Goal: Task Accomplishment & Management: Complete application form

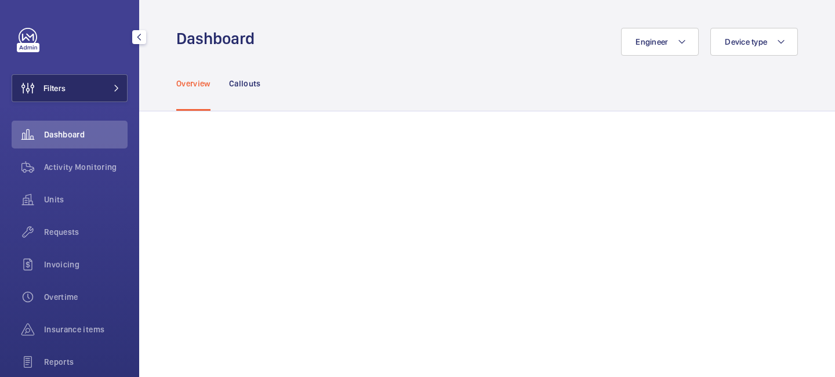
click at [104, 90] on button "Filters" at bounding box center [70, 88] width 116 height 28
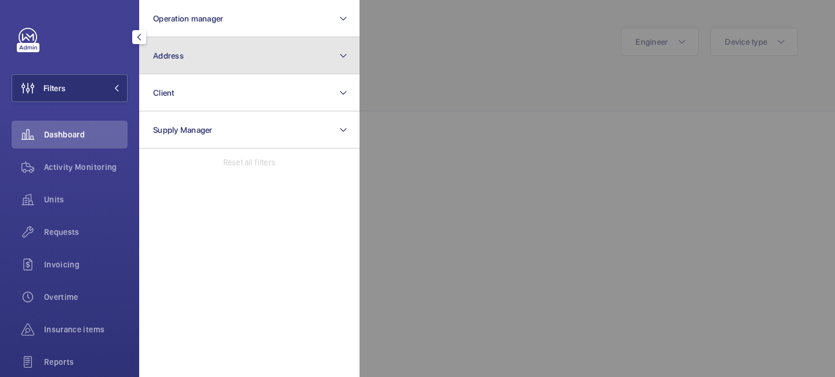
click at [200, 56] on button "Address" at bounding box center [249, 55] width 220 height 37
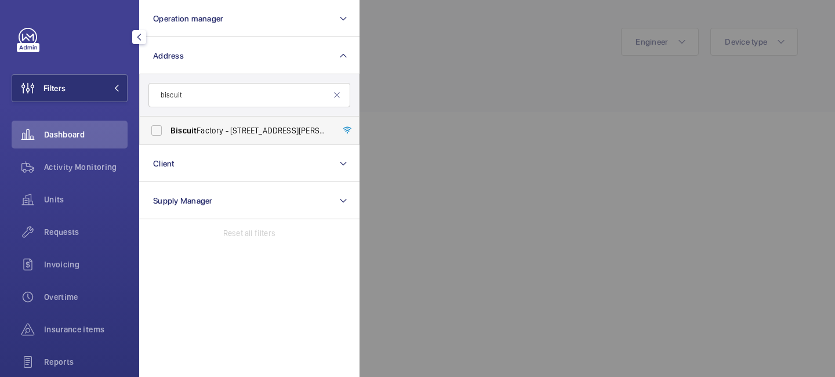
type input "biscuit"
click at [216, 124] on label "Biscuit Factory - [STREET_ADDRESS][PERSON_NAME]" at bounding box center [241, 131] width 202 height 28
click at [168, 124] on input "Biscuit Factory - [STREET_ADDRESS][PERSON_NAME]" at bounding box center [156, 130] width 23 height 23
checkbox input "true"
click at [79, 236] on span "Requests" at bounding box center [86, 232] width 84 height 12
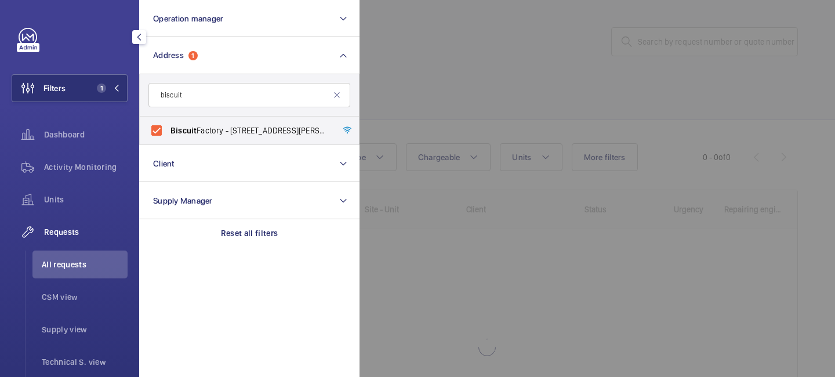
click at [436, 101] on div at bounding box center [777, 188] width 835 height 377
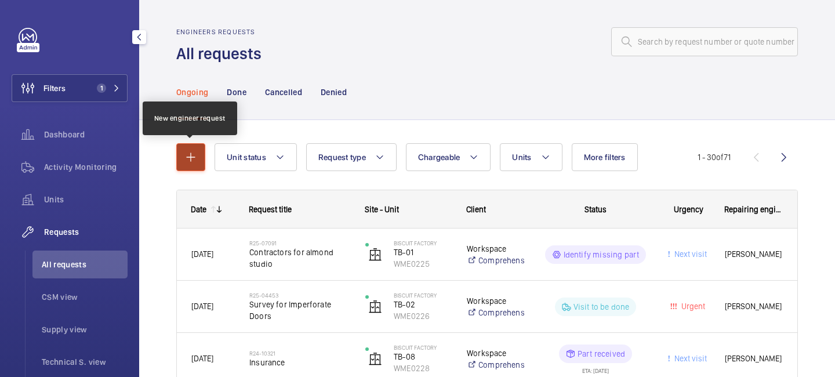
click at [203, 157] on button "button" at bounding box center [190, 157] width 29 height 28
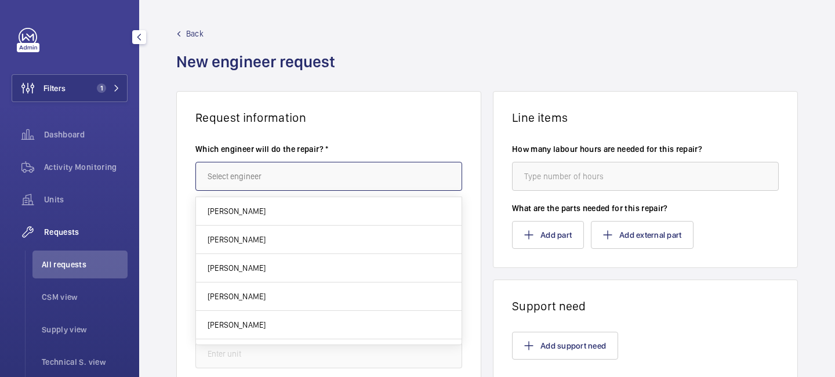
click at [273, 170] on input "text" at bounding box center [328, 176] width 267 height 29
type input "t"
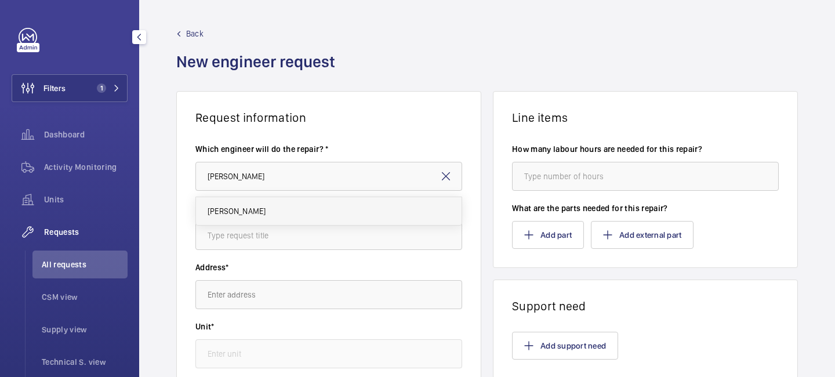
click at [283, 215] on mat-option "[PERSON_NAME]" at bounding box center [329, 211] width 266 height 28
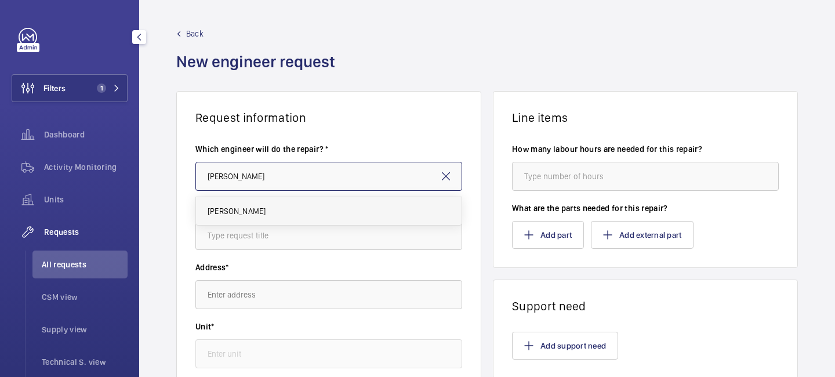
type input "[PERSON_NAME]"
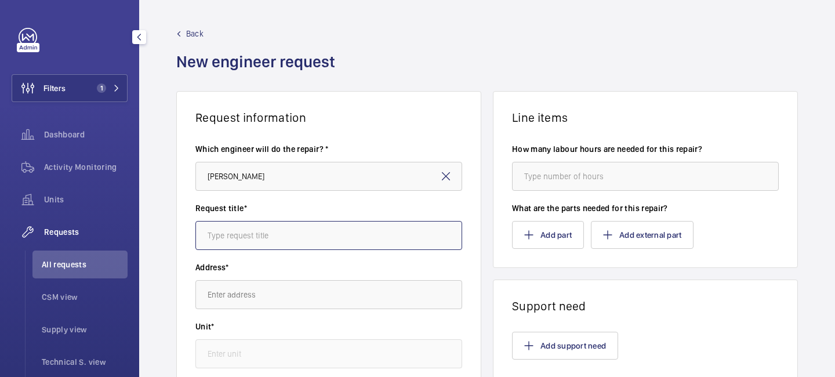
click at [265, 233] on input "text" at bounding box center [328, 235] width 267 height 29
click at [300, 237] on input "TB-09" at bounding box center [328, 235] width 267 height 29
type input "TB-09 Reliability Works"
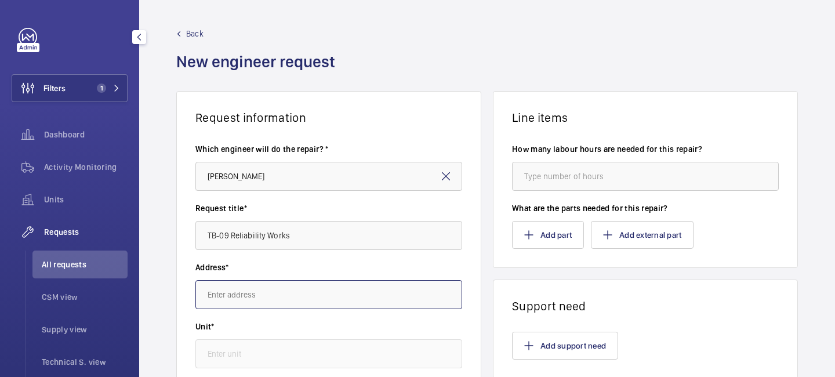
click at [252, 298] on input "text" at bounding box center [328, 294] width 267 height 29
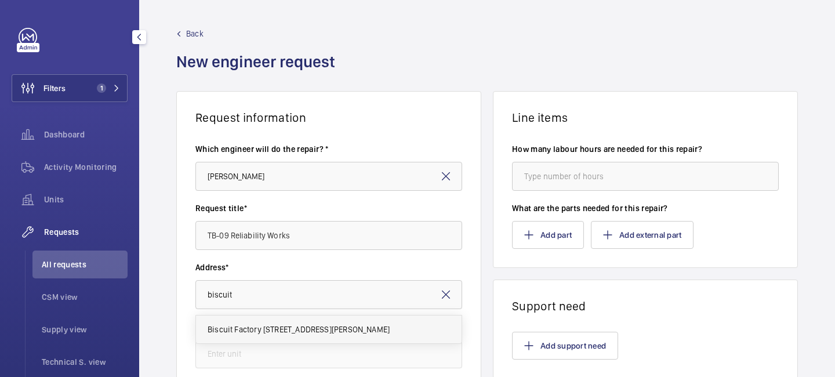
click at [254, 332] on span "Biscuit Factory [STREET_ADDRESS][PERSON_NAME]" at bounding box center [299, 330] width 182 height 12
type input "Biscuit Factory [STREET_ADDRESS][PERSON_NAME]"
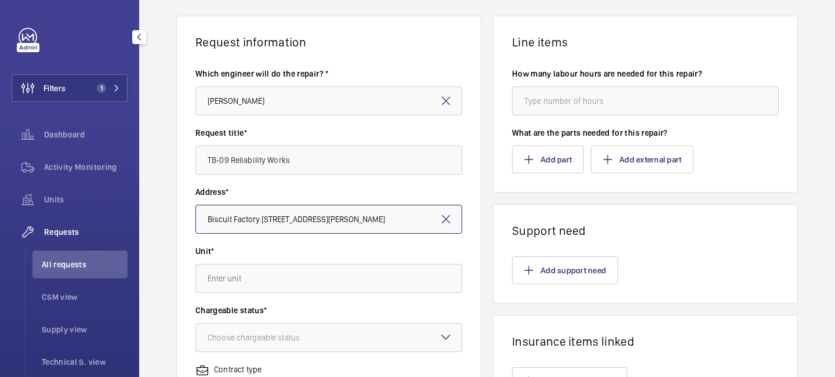
scroll to position [89, 0]
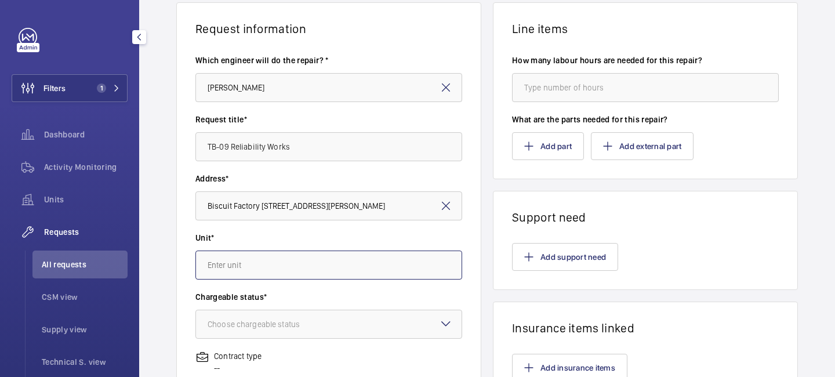
click at [248, 251] on input "text" at bounding box center [328, 265] width 267 height 29
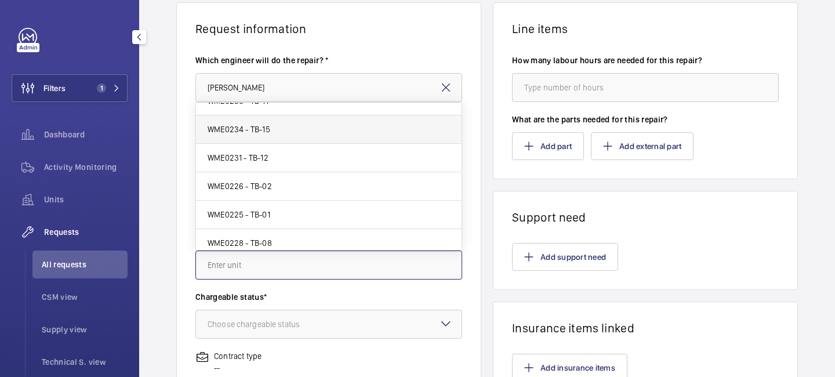
scroll to position [79, 0]
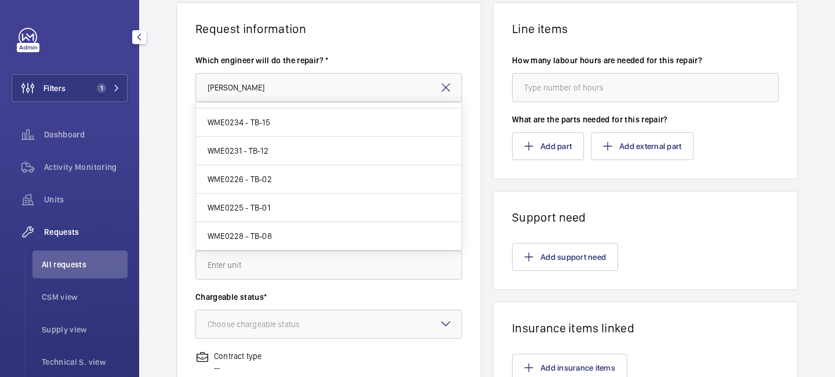
click at [448, 90] on mat-icon at bounding box center [446, 88] width 14 height 14
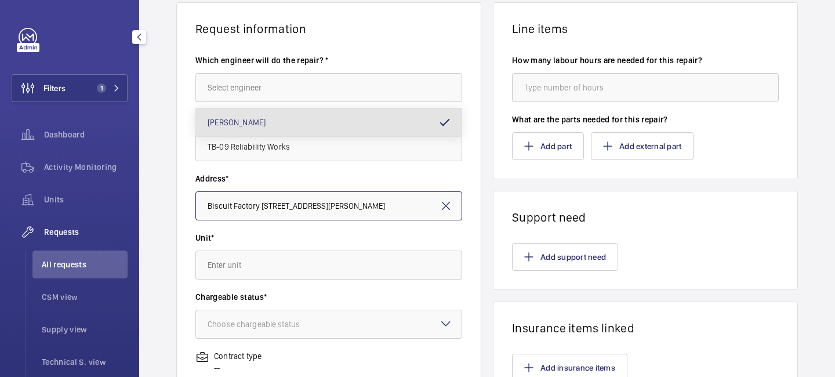
click at [453, 204] on input "Biscuit Factory [STREET_ADDRESS][PERSON_NAME]" at bounding box center [328, 205] width 267 height 29
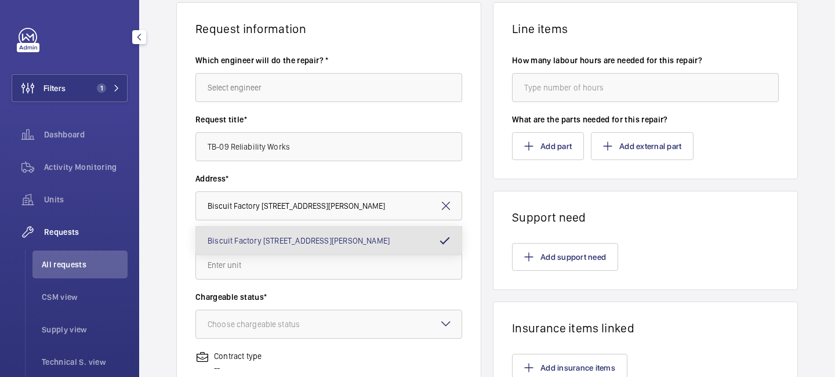
click at [442, 204] on mat-icon at bounding box center [446, 206] width 14 height 14
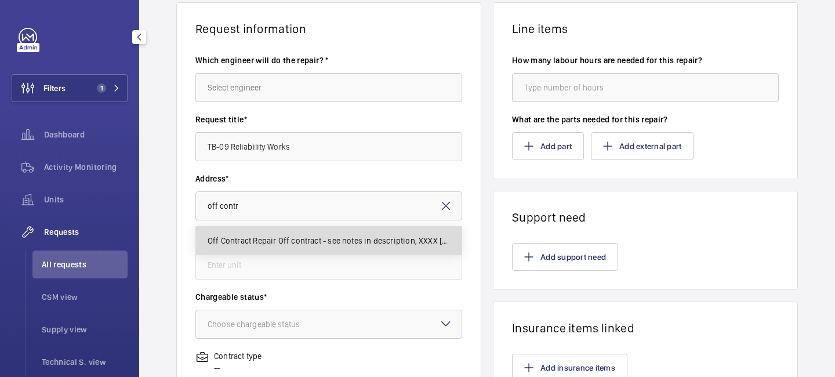
click at [386, 241] on span "Off Contract Repair Off contract - see notes in description, XXXX [GEOGRAPHIC_D…" at bounding box center [329, 241] width 242 height 12
type input "Off Contract Repair Off contract - see notes in description, XXXX [GEOGRAPHIC_D…"
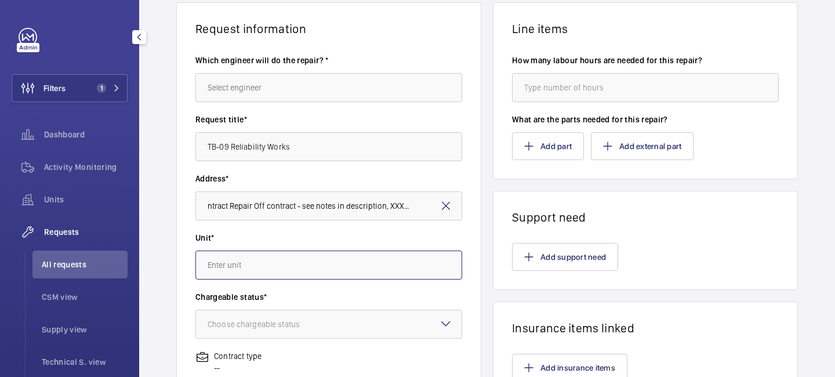
click at [294, 262] on input "text" at bounding box center [328, 265] width 267 height 29
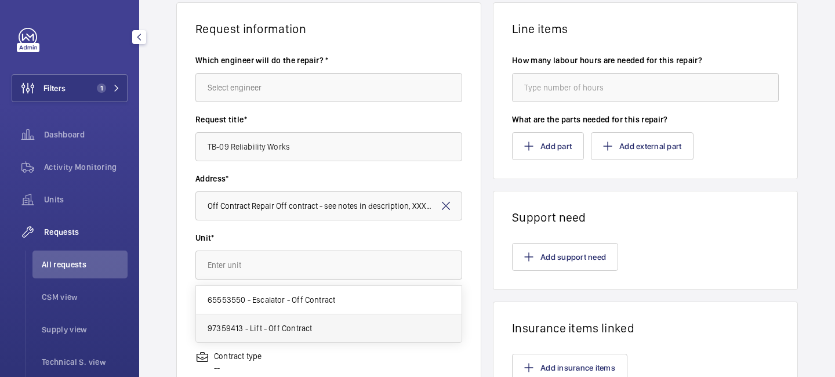
click at [291, 330] on span "97359413 - Lift - Off Contract" at bounding box center [260, 329] width 104 height 12
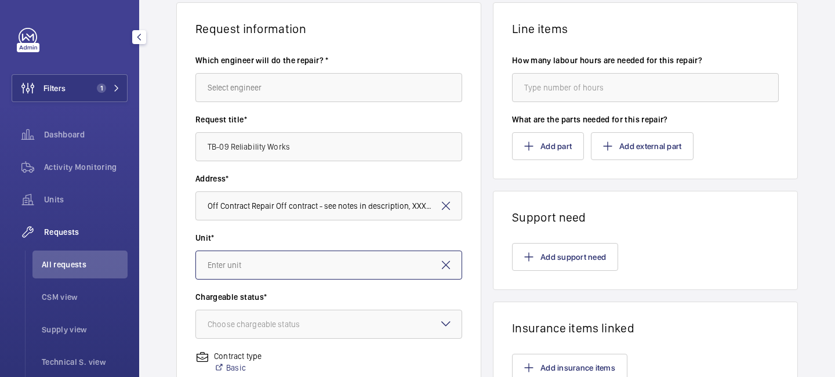
type input "97359413 - Lift - Off Contract"
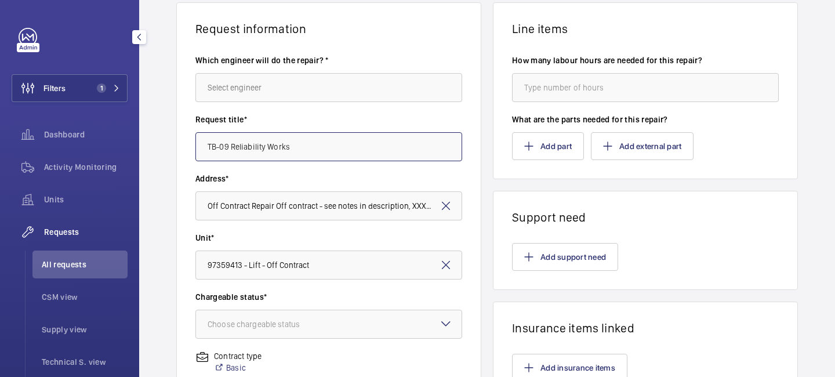
click at [208, 144] on input "TB-09 Reliability Works" at bounding box center [328, 146] width 267 height 29
click at [357, 150] on input "Biscuit Factory, TB-09 Reliability Works" at bounding box center [328, 146] width 267 height 29
type input "Biscuit Factory, TB-09 Reliability Works"
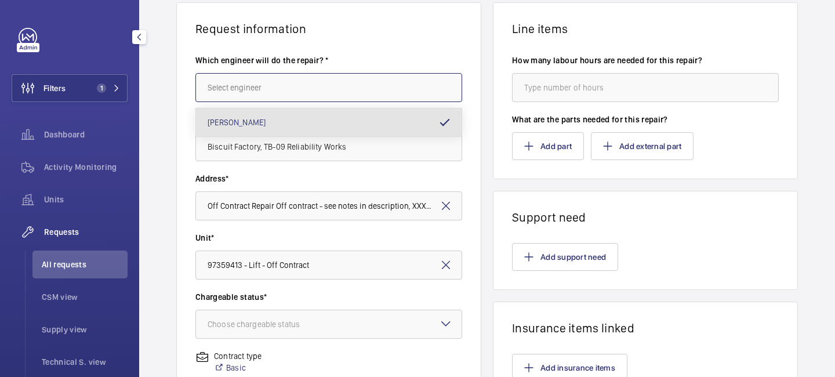
drag, startPoint x: 298, startPoint y: 78, endPoint x: 298, endPoint y: 70, distance: 7.5
click at [298, 77] on input "text" at bounding box center [328, 87] width 267 height 29
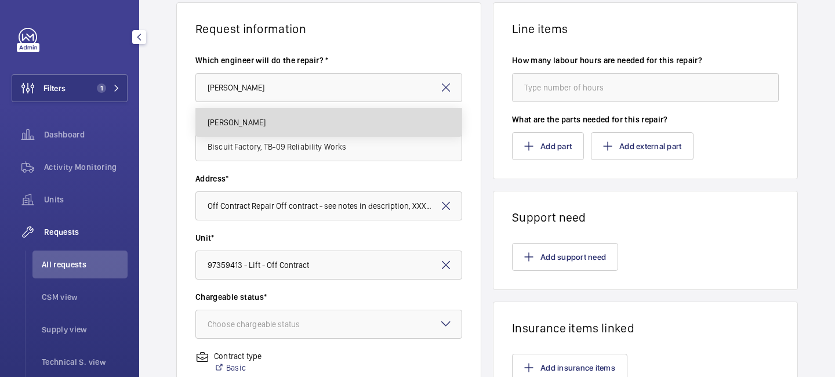
click at [295, 126] on mat-option "[PERSON_NAME]" at bounding box center [329, 122] width 266 height 28
type input "[PERSON_NAME]"
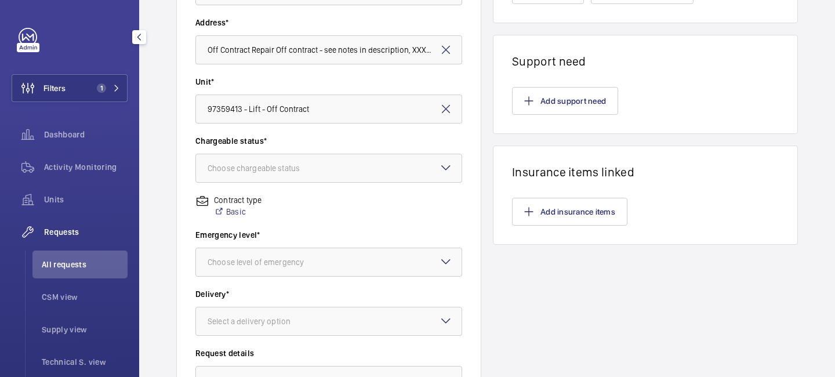
scroll to position [260, 0]
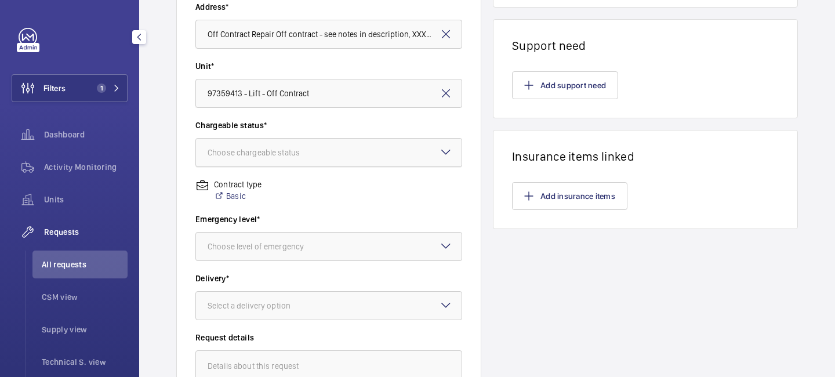
click at [302, 157] on div "Choose chargeable status" at bounding box center [268, 153] width 121 height 12
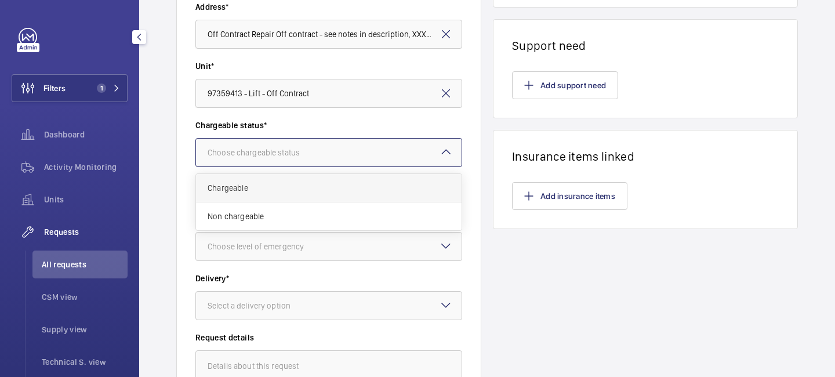
click at [295, 189] on span "Chargeable" at bounding box center [329, 188] width 242 height 12
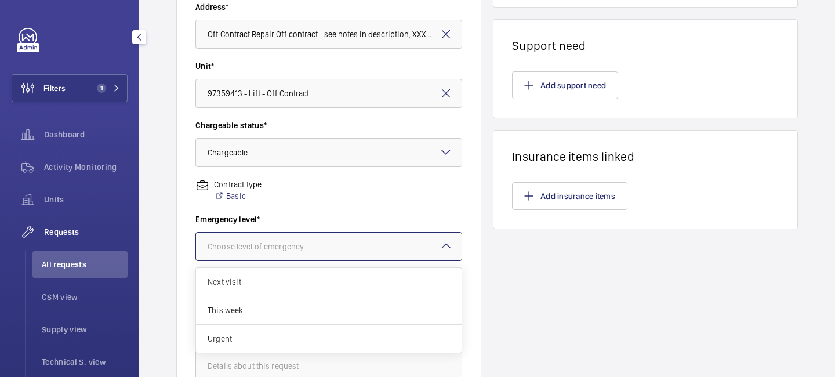
click at [301, 249] on div "Choose level of emergency" at bounding box center [270, 247] width 125 height 12
click at [281, 278] on span "Next visit" at bounding box center [329, 282] width 242 height 12
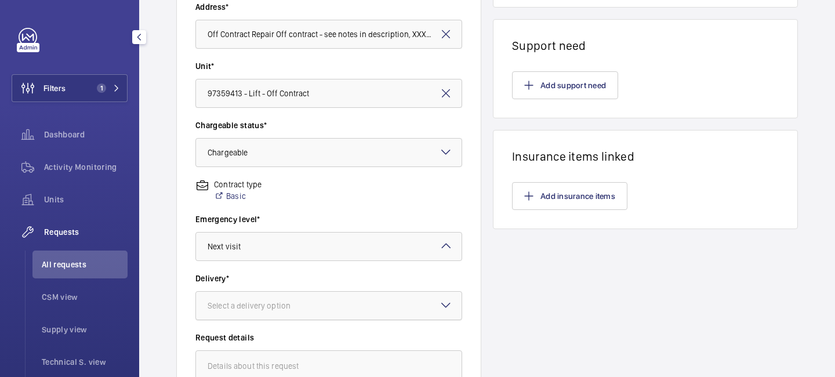
click at [278, 302] on div "Select a delivery option" at bounding box center [264, 306] width 112 height 12
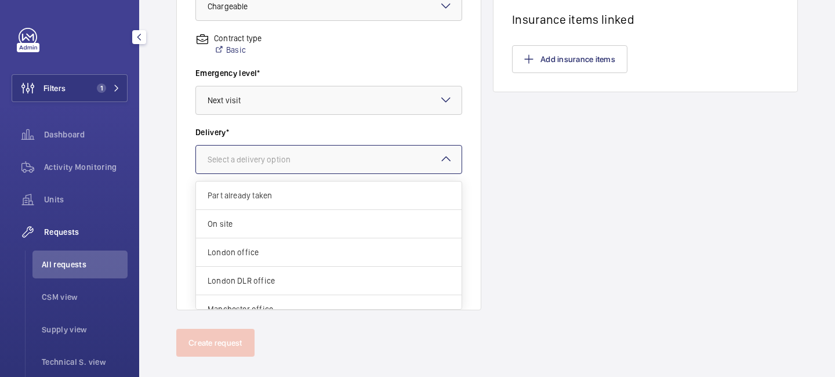
scroll to position [414, 0]
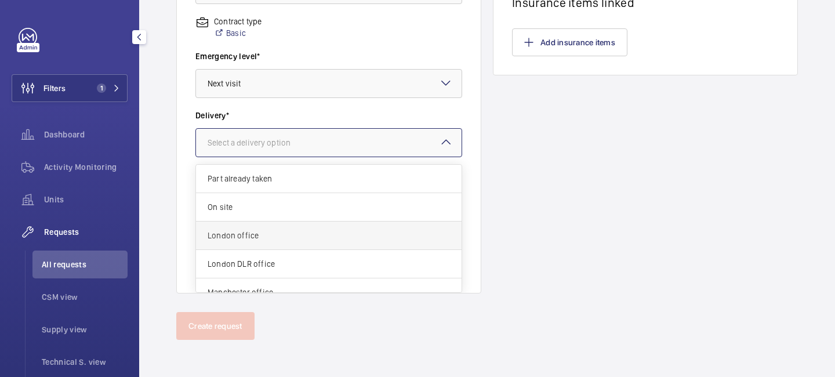
click at [328, 234] on span "London office" at bounding box center [329, 236] width 242 height 12
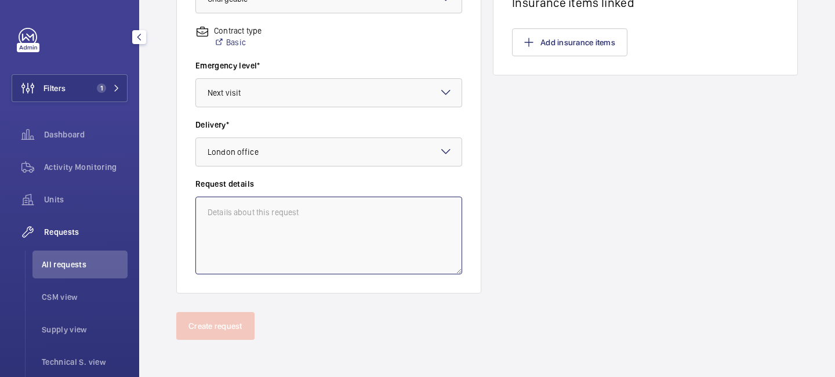
click at [296, 226] on textarea at bounding box center [328, 236] width 267 height 78
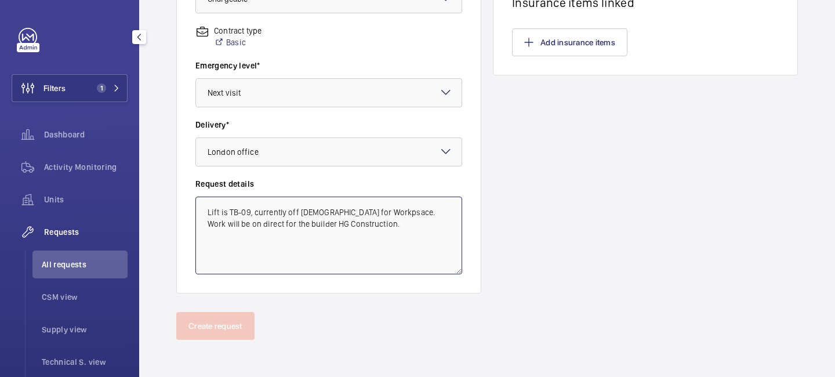
click at [363, 226] on textarea "Lift is TB-09, currently off [DEMOGRAPHIC_DATA] for Workpsace. Work will be on …" at bounding box center [328, 236] width 267 height 78
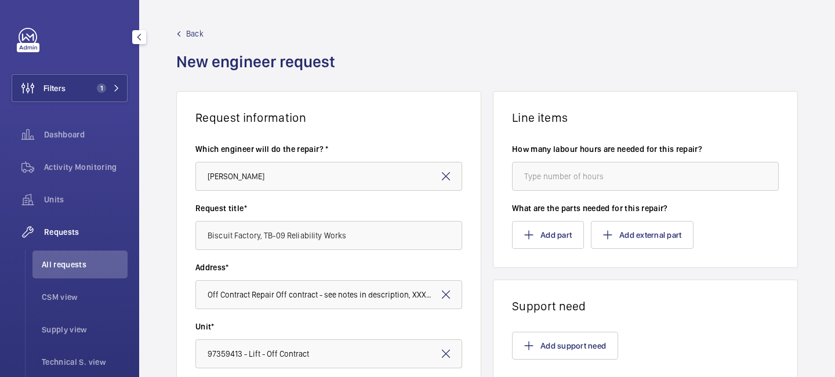
type textarea "Lift is TB-09, currently off [DEMOGRAPHIC_DATA] for Workpsace. Work will be on …"
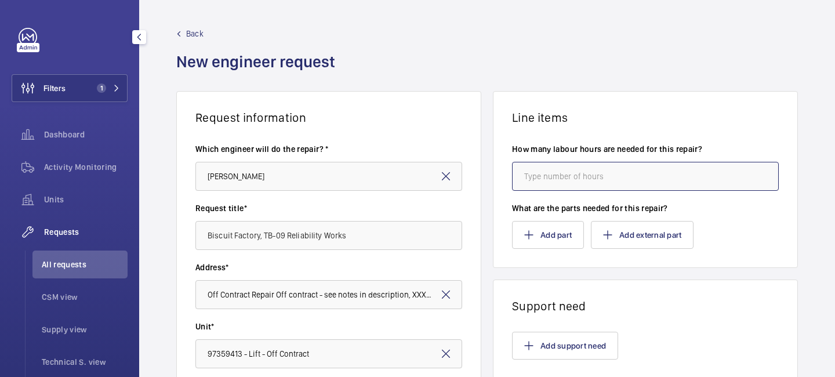
click at [566, 182] on input "number" at bounding box center [645, 176] width 267 height 29
type input "8"
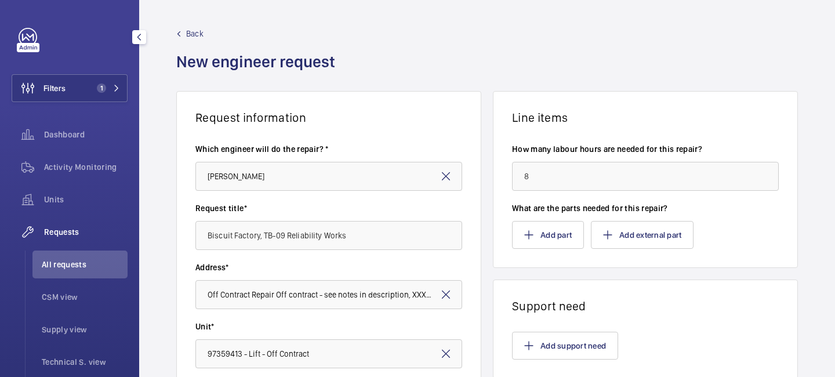
click at [591, 127] on wm-front-card-body "How many labour hours are needed for this repair? 8 What are the parts needed f…" at bounding box center [646, 196] width 304 height 143
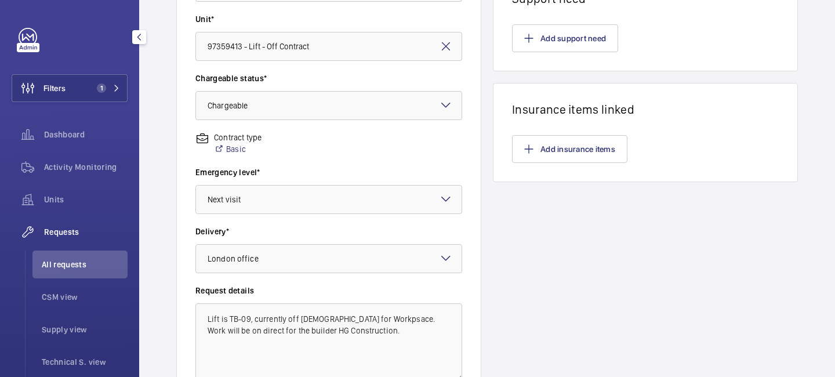
scroll to position [258, 0]
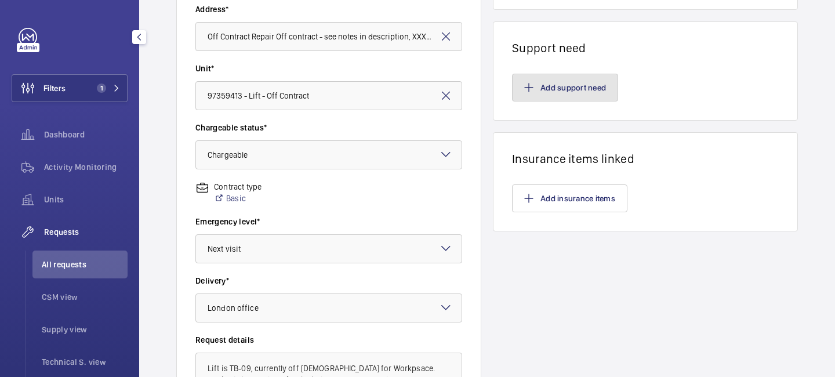
click at [564, 88] on button "Add support need" at bounding box center [565, 88] width 106 height 28
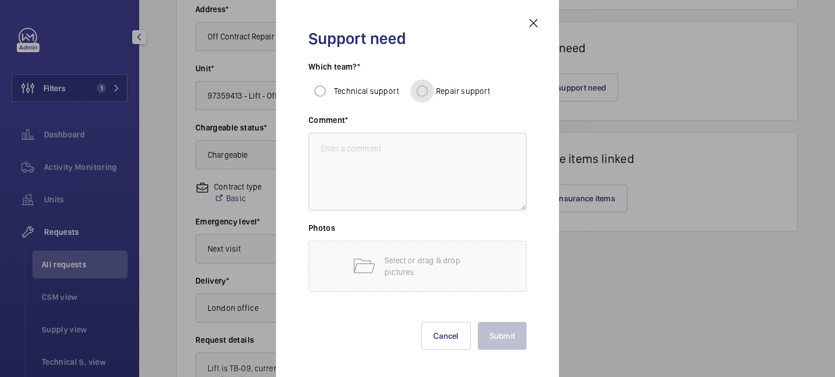
click at [422, 92] on input "Repair support" at bounding box center [422, 90] width 23 height 23
radio input "true"
click at [389, 144] on textarea at bounding box center [418, 172] width 218 height 78
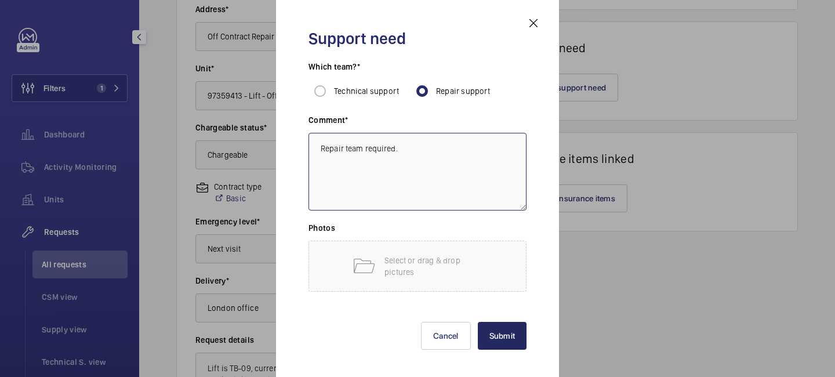
type textarea "Repair team required."
click at [508, 328] on button "Submit" at bounding box center [502, 336] width 49 height 28
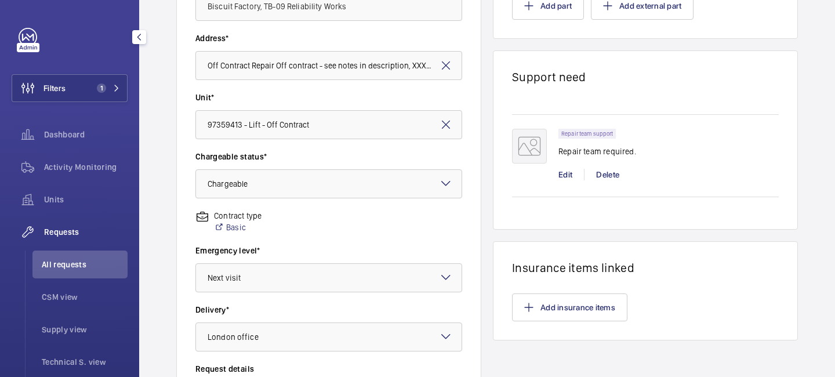
scroll to position [414, 0]
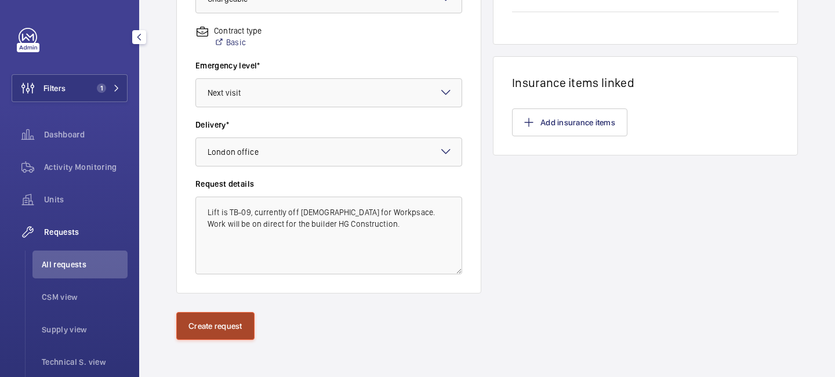
click at [232, 330] on button "Create request" at bounding box center [215, 326] width 78 height 28
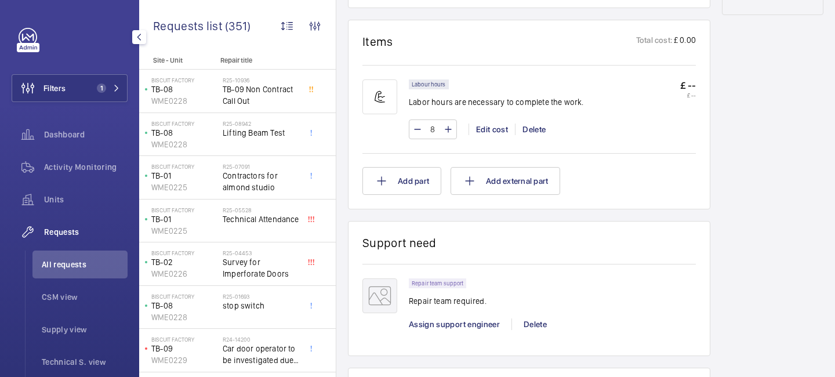
scroll to position [669, 0]
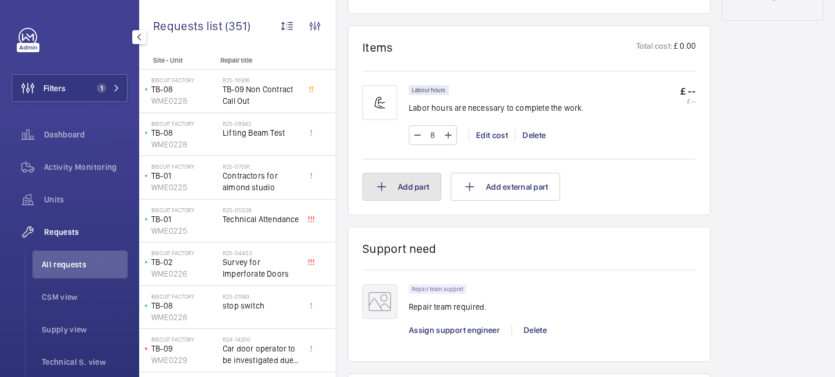
click at [413, 187] on button "Add part" at bounding box center [402, 187] width 79 height 28
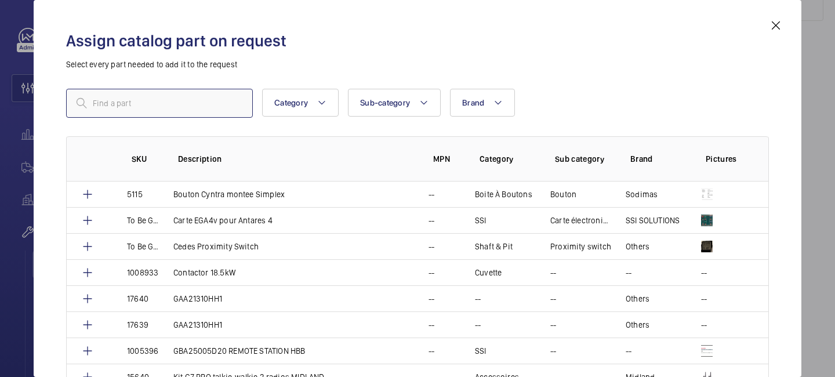
click at [175, 100] on input "text" at bounding box center [159, 103] width 187 height 29
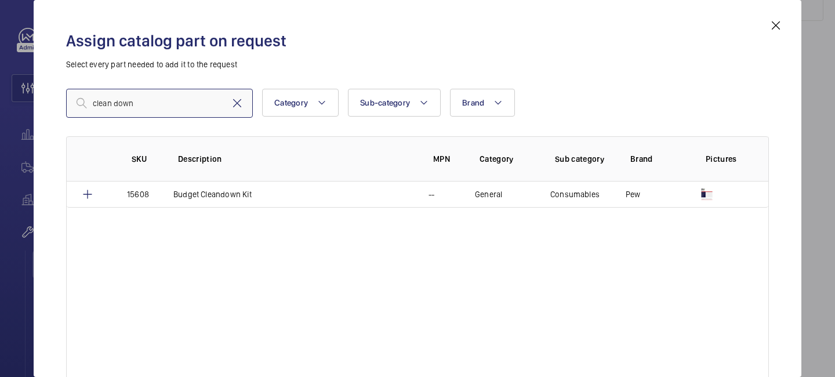
type input "clean down"
click at [238, 100] on mat-icon at bounding box center [237, 103] width 14 height 14
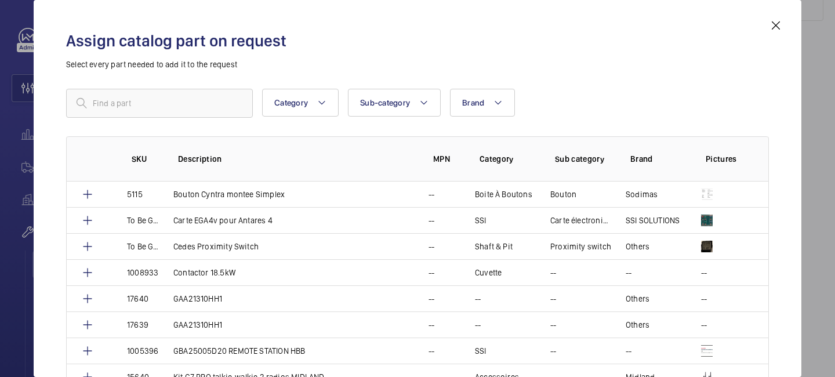
click at [773, 24] on mat-icon at bounding box center [776, 26] width 14 height 14
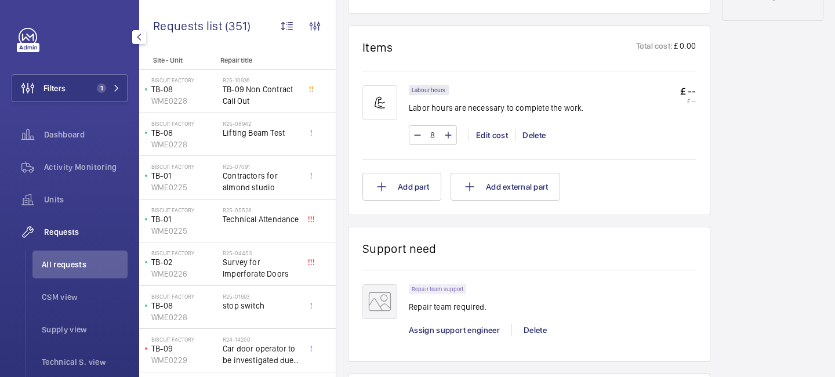
click at [568, 110] on p "Labor hours are necessary to complete the work." at bounding box center [496, 108] width 175 height 12
click at [403, 196] on button "Add part" at bounding box center [402, 187] width 79 height 28
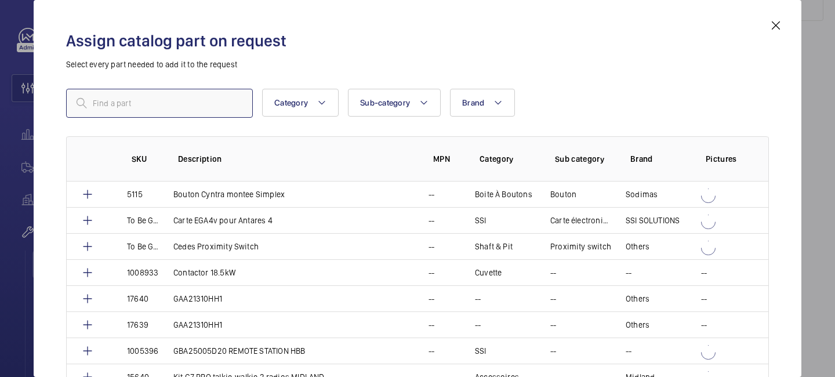
click at [217, 108] on input "text" at bounding box center [159, 103] width 187 height 29
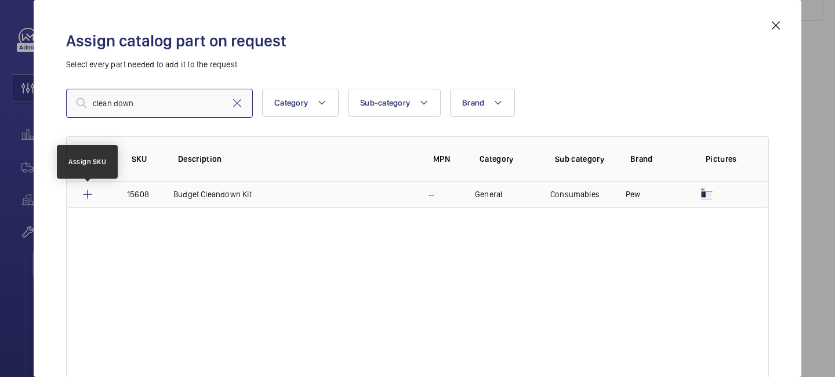
type input "clean down"
click at [88, 190] on mat-icon at bounding box center [88, 194] width 14 height 14
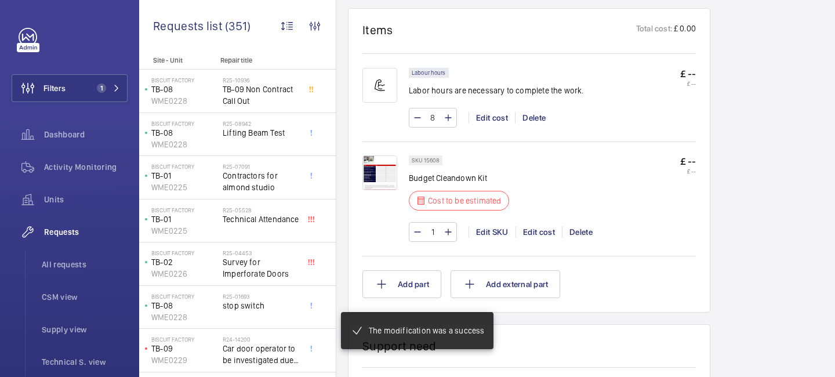
scroll to position [705, 0]
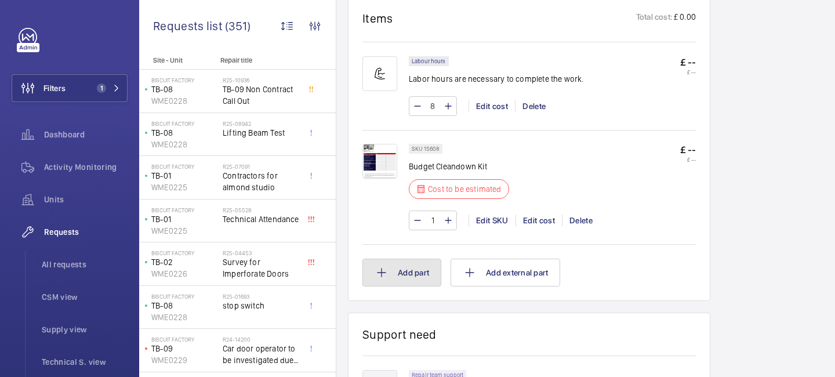
click at [414, 274] on button "Add part" at bounding box center [402, 273] width 79 height 28
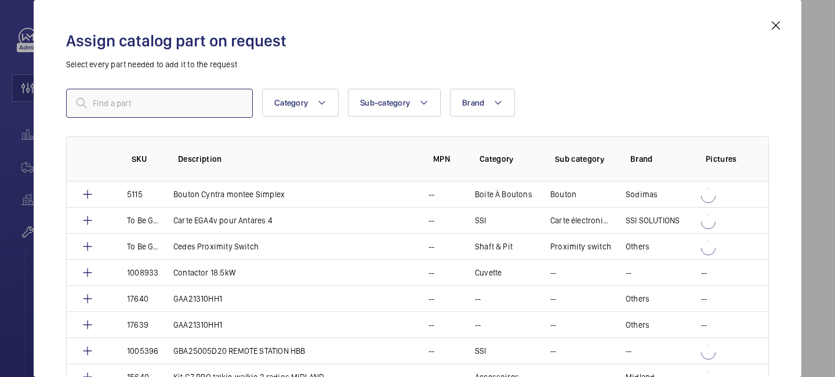
click at [189, 106] on input "text" at bounding box center [159, 103] width 187 height 29
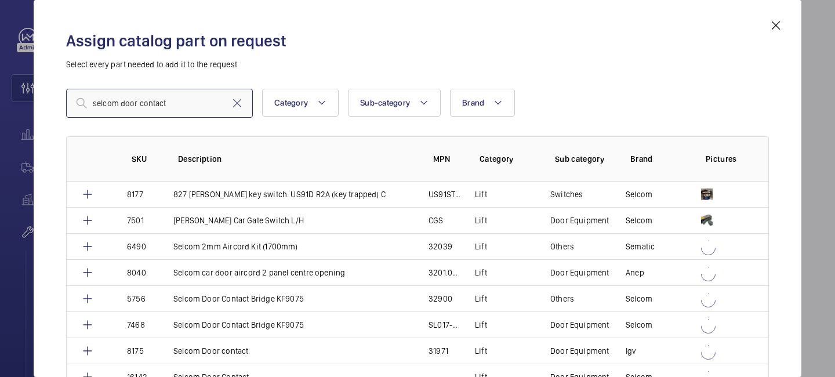
type input "selcom door contact"
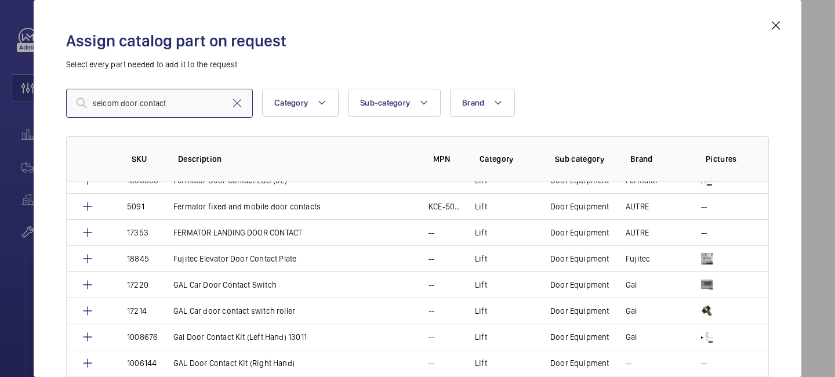
scroll to position [631, 0]
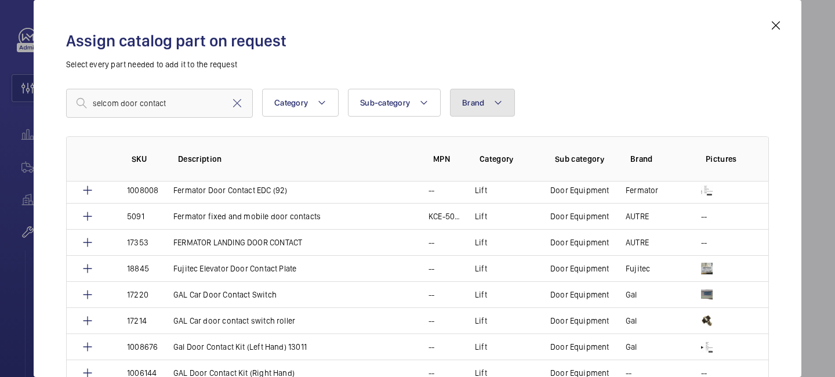
click at [497, 101] on mat-icon at bounding box center [498, 103] width 9 height 14
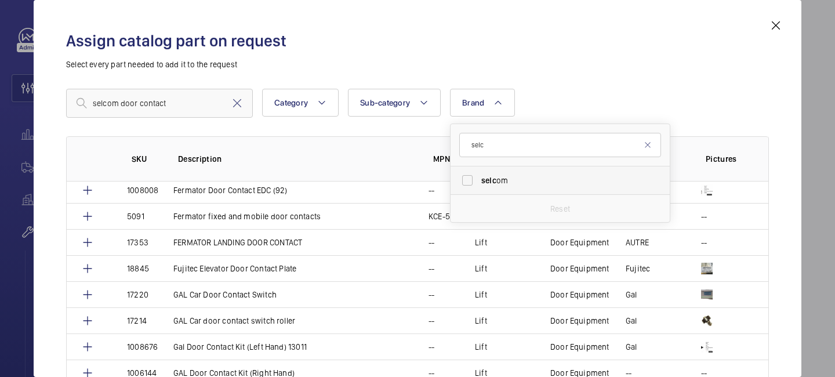
type input "selc"
click at [499, 175] on span "selc om" at bounding box center [561, 181] width 160 height 12
click at [479, 174] on input "selc om" at bounding box center [467, 180] width 23 height 23
checkbox input "true"
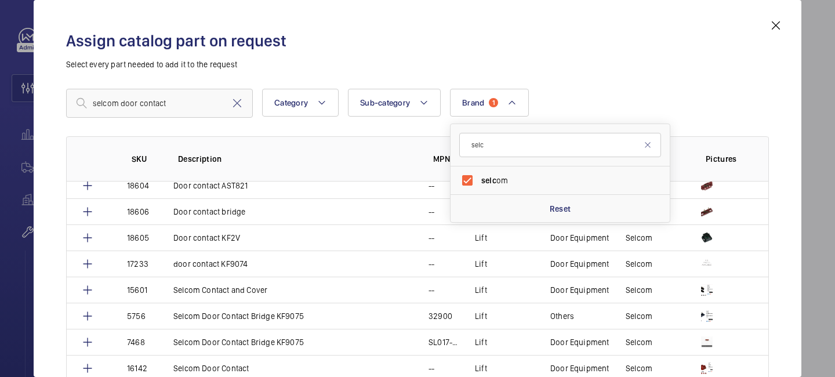
click at [557, 93] on div "selcom door contact Category Sub-category Brand 1 selc selc om Reset More filte…" at bounding box center [417, 103] width 703 height 29
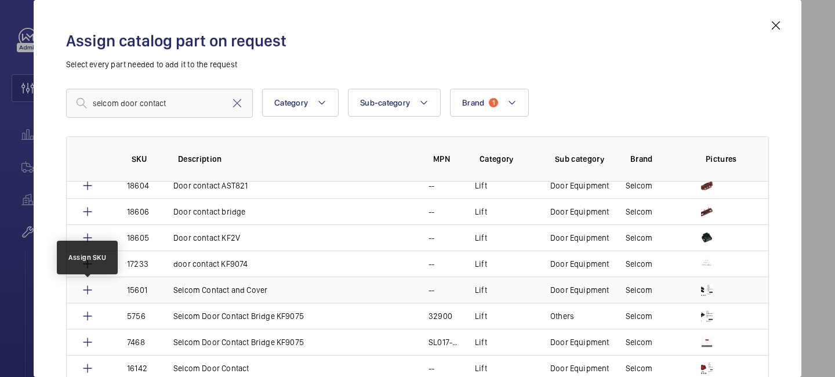
click at [90, 289] on mat-icon at bounding box center [88, 290] width 14 height 14
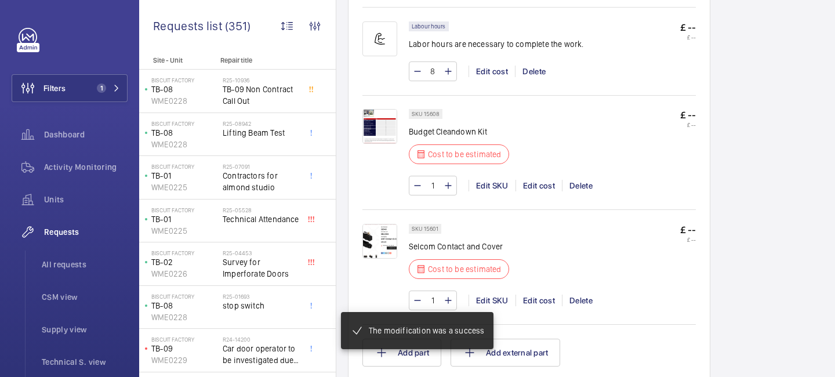
scroll to position [740, 0]
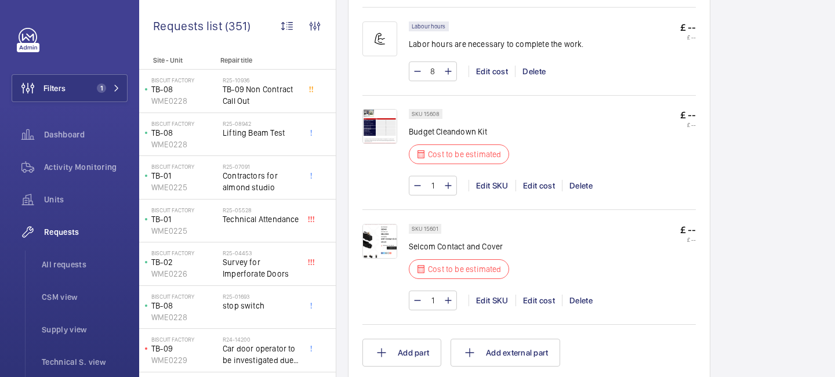
click at [434, 296] on input "1" at bounding box center [432, 300] width 21 height 19
type input "7"
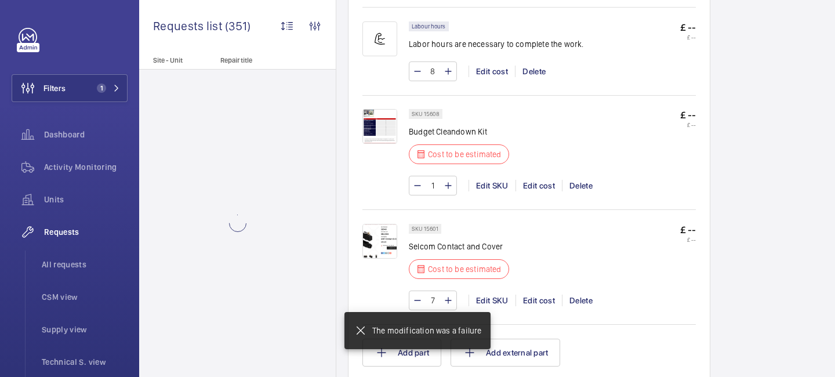
click at [653, 241] on div "SKU 15601 Selcom Contact and Cover Cost to be estimated £ -- £ --" at bounding box center [552, 255] width 287 height 62
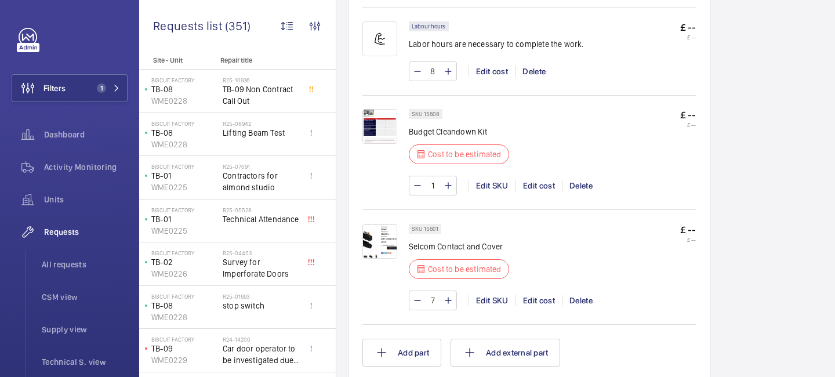
click at [381, 237] on img at bounding box center [380, 241] width 35 height 35
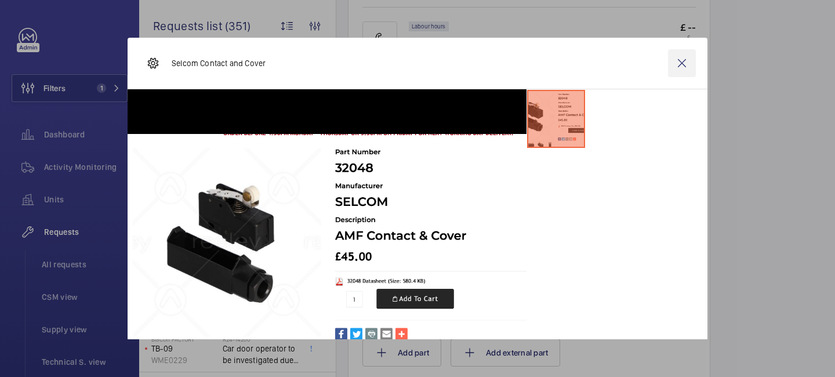
click at [680, 66] on wm-front-icon-button at bounding box center [682, 63] width 28 height 28
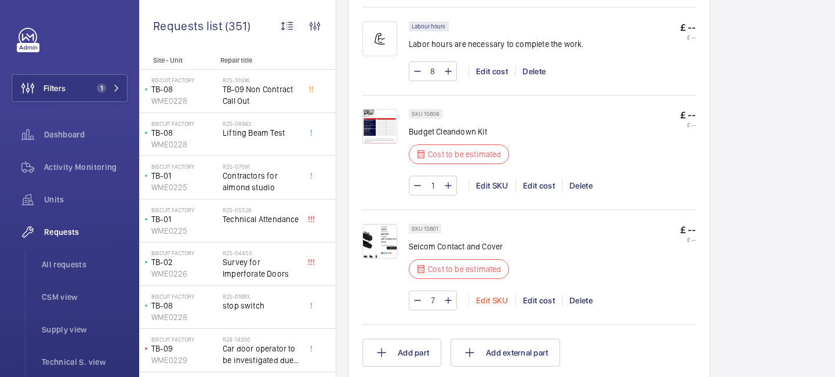
click at [493, 300] on div "Edit SKU" at bounding box center [492, 301] width 47 height 12
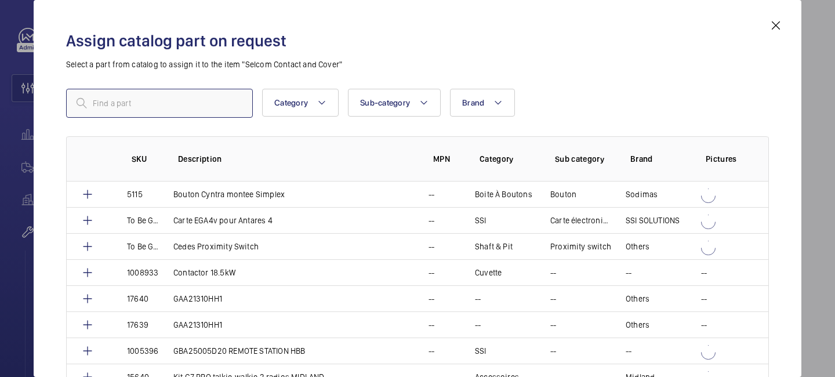
click at [189, 98] on input "text" at bounding box center [159, 103] width 187 height 29
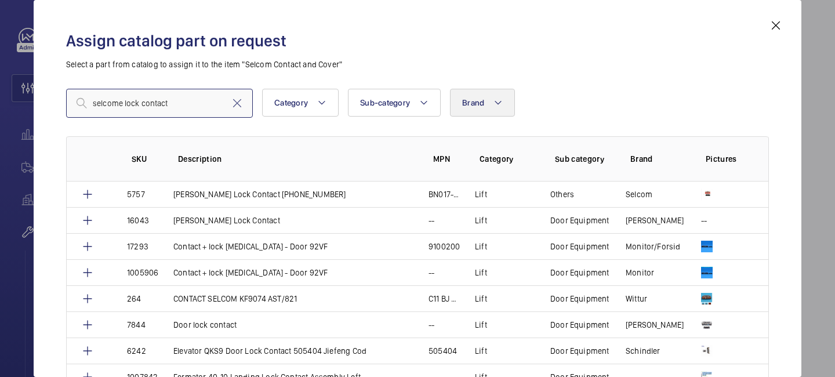
type input "selcome lock contact"
click at [475, 102] on span "Brand" at bounding box center [473, 102] width 22 height 9
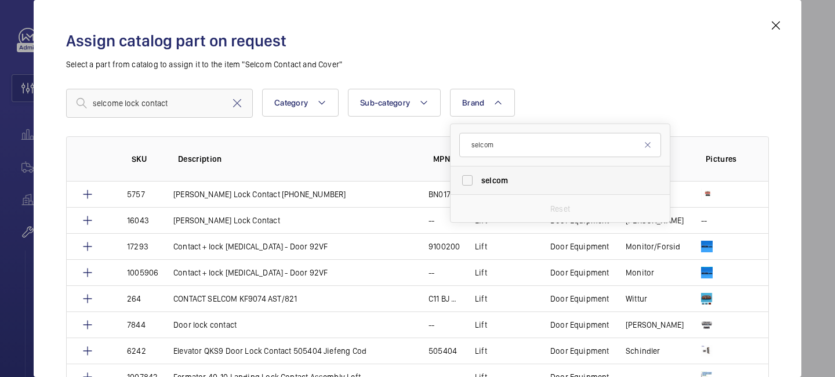
type input "selcom"
click at [494, 190] on label "selcom" at bounding box center [552, 180] width 202 height 28
click at [479, 190] on input "selcom" at bounding box center [467, 180] width 23 height 23
checkbox input "true"
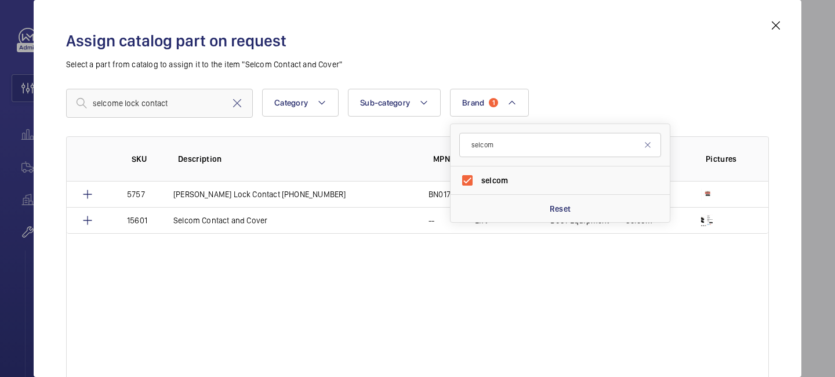
click at [632, 90] on div "selcome lock contact Category Sub-category Brand 1 selcom selcom Reset More fil…" at bounding box center [417, 103] width 703 height 29
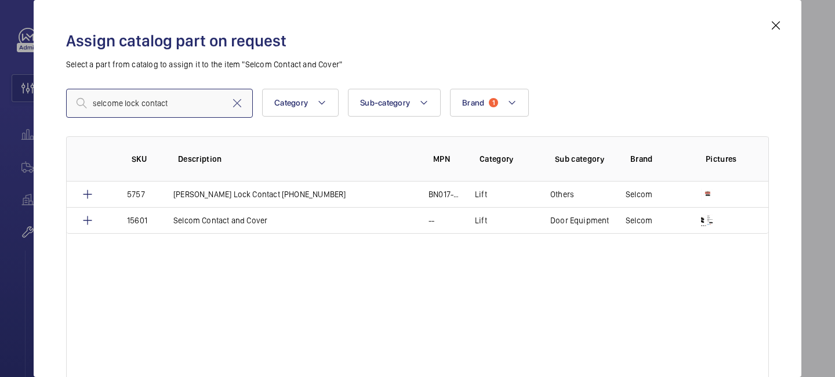
drag, startPoint x: 122, startPoint y: 103, endPoint x: 59, endPoint y: 102, distance: 63.2
click at [60, 102] on div "Assign catalog part on request Select a part from catalog to assign it to the i…" at bounding box center [417, 198] width 731 height 359
type input "wittur lock contact"
click at [241, 104] on mat-icon at bounding box center [237, 103] width 14 height 14
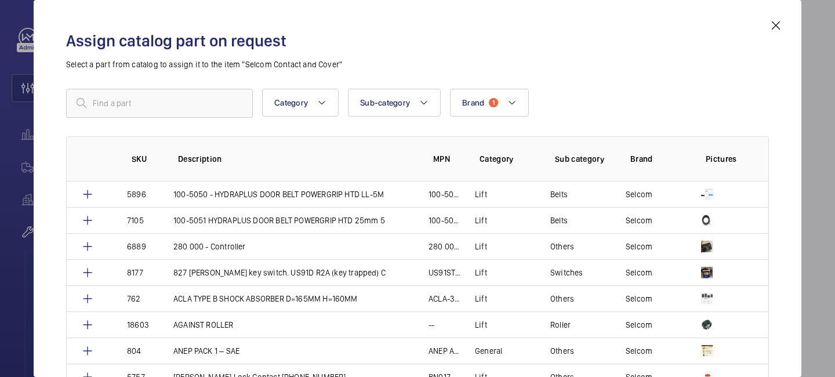
click at [777, 30] on mat-icon at bounding box center [776, 26] width 14 height 14
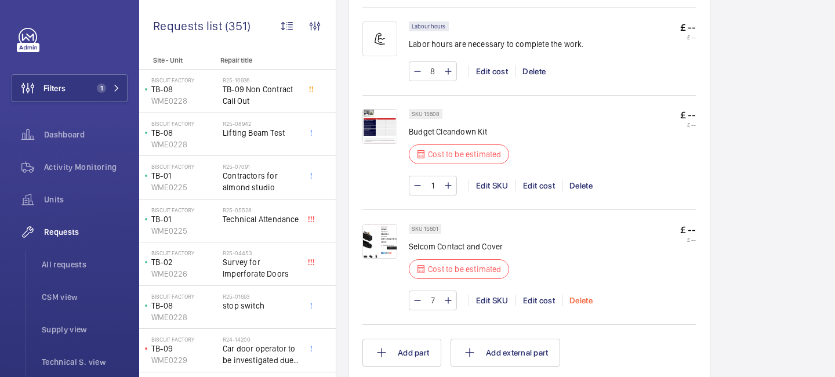
click at [595, 300] on div "Delete" at bounding box center [581, 301] width 38 height 12
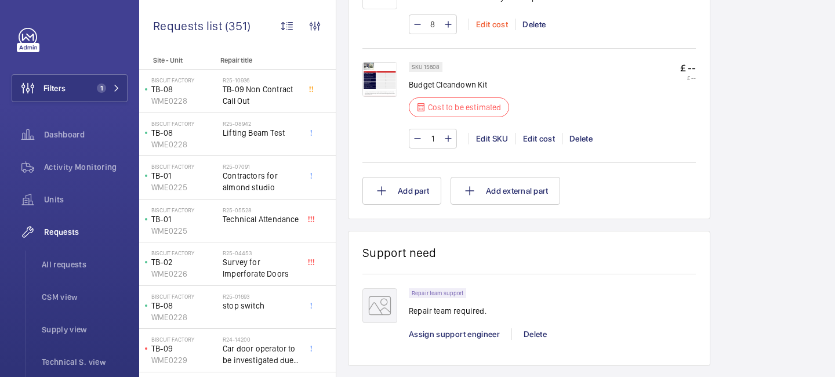
scroll to position [1096, 0]
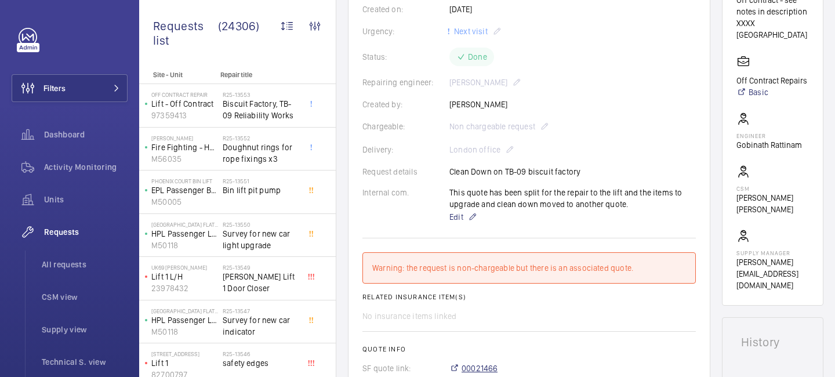
scroll to position [212, 0]
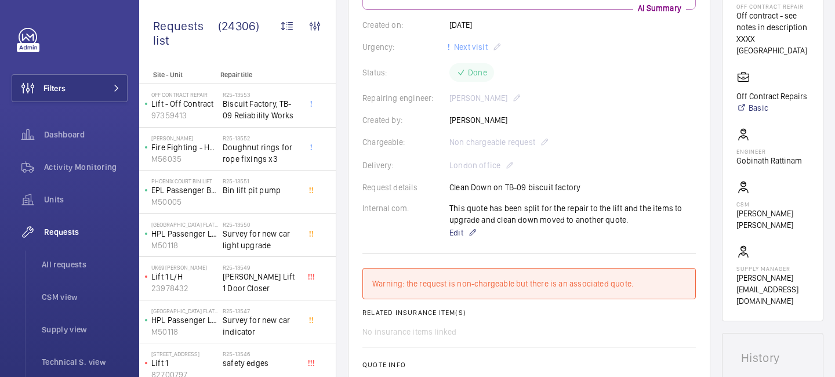
click at [479, 147] on div "Chargeable: Non chargeable request" at bounding box center [530, 142] width 334 height 14
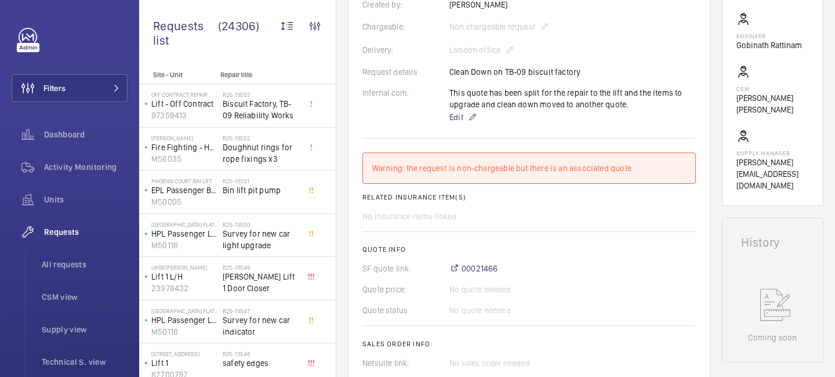
scroll to position [0, 0]
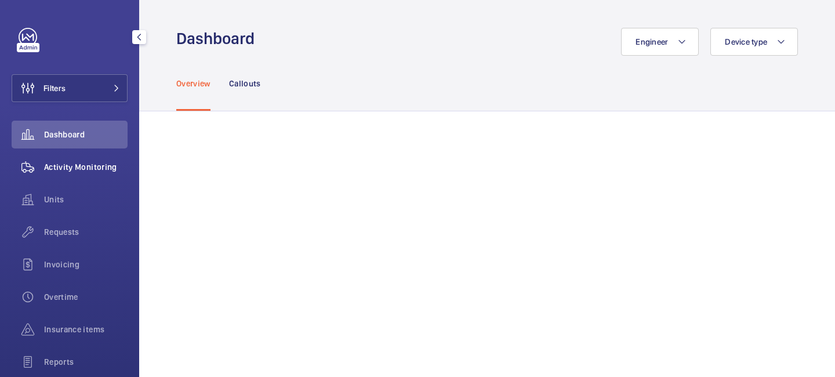
click at [93, 167] on span "Activity Monitoring" at bounding box center [86, 167] width 84 height 12
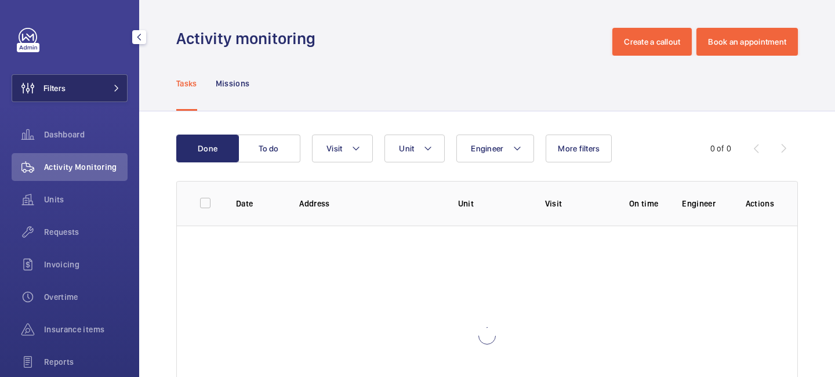
click at [107, 92] on button "Filters" at bounding box center [70, 88] width 116 height 28
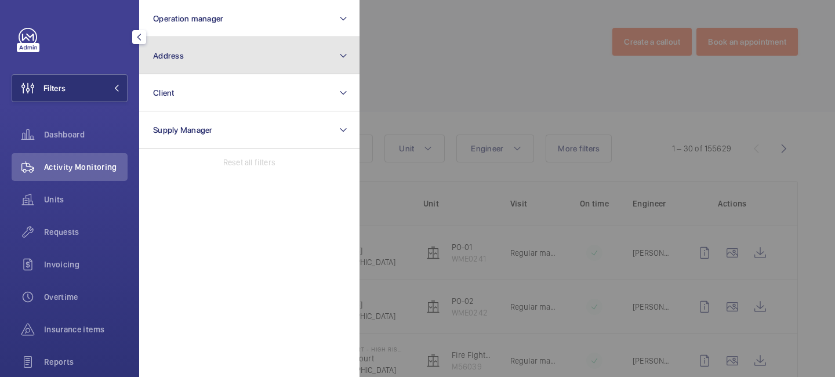
click at [199, 49] on button "Address" at bounding box center [249, 55] width 220 height 37
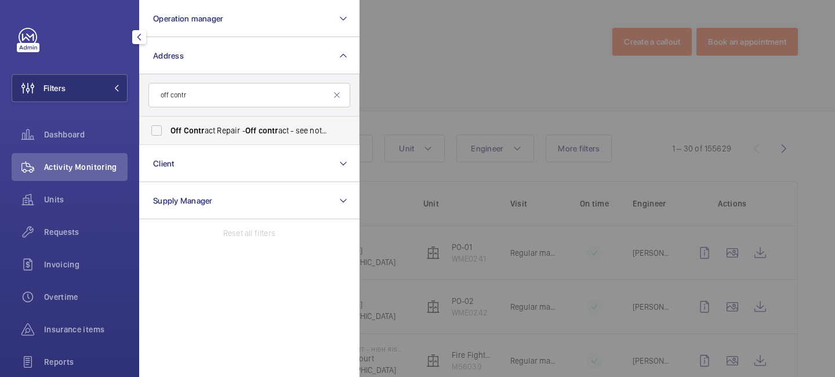
type input "off contr"
click at [190, 126] on span "Contr" at bounding box center [194, 130] width 21 height 9
click at [168, 126] on input "Off Contr act Repair - Off contr act - see notes in description, LONDON XXXX" at bounding box center [156, 130] width 23 height 23
checkbox input "true"
click at [394, 84] on div at bounding box center [777, 188] width 835 height 377
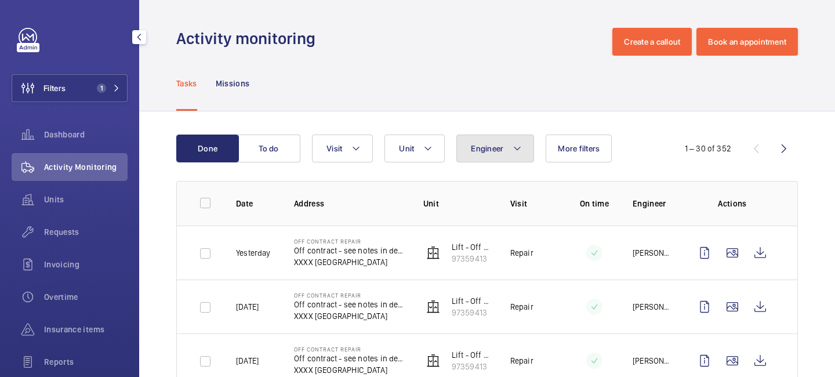
click at [503, 144] on span "Engineer" at bounding box center [487, 148] width 32 height 9
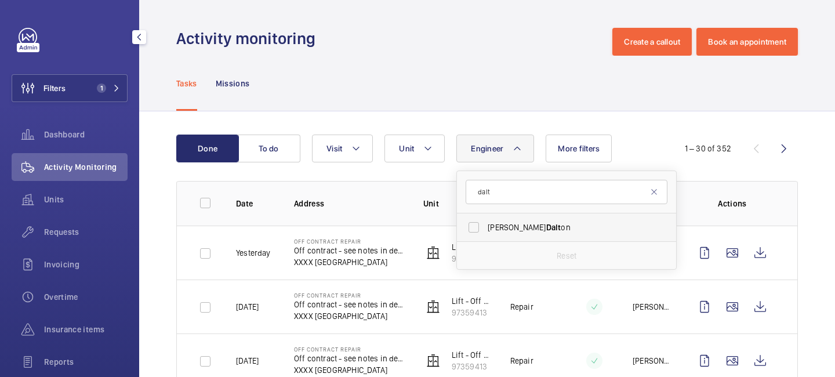
type input "dalt"
click at [519, 220] on label "James Dalt on" at bounding box center [558, 227] width 202 height 28
click at [486, 220] on input "James Dalt on" at bounding box center [473, 227] width 23 height 23
checkbox input "true"
click at [635, 157] on div "Engineer 1 dalt James Dalt on Reset Unit Visit More filters" at bounding box center [485, 149] width 347 height 28
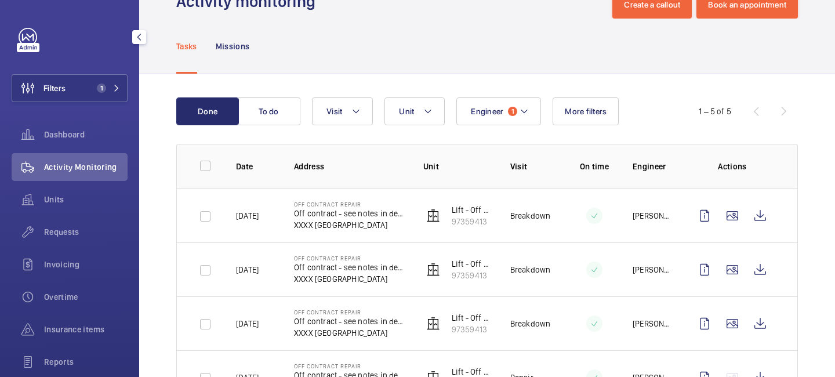
scroll to position [49, 0]
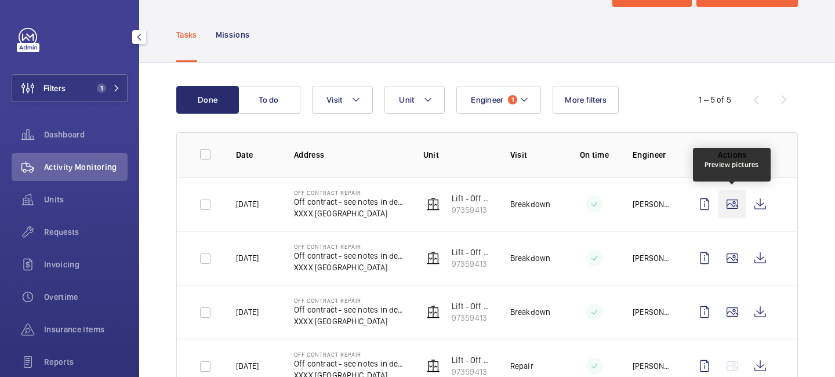
click at [727, 207] on wm-front-icon-button at bounding box center [733, 204] width 28 height 28
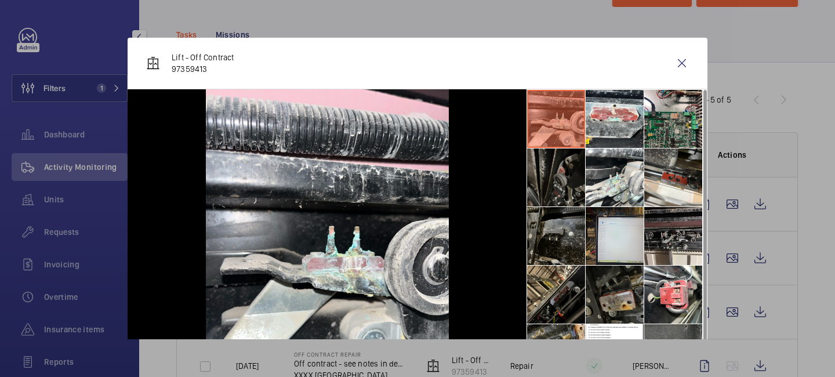
click at [735, 179] on div at bounding box center [417, 188] width 835 height 377
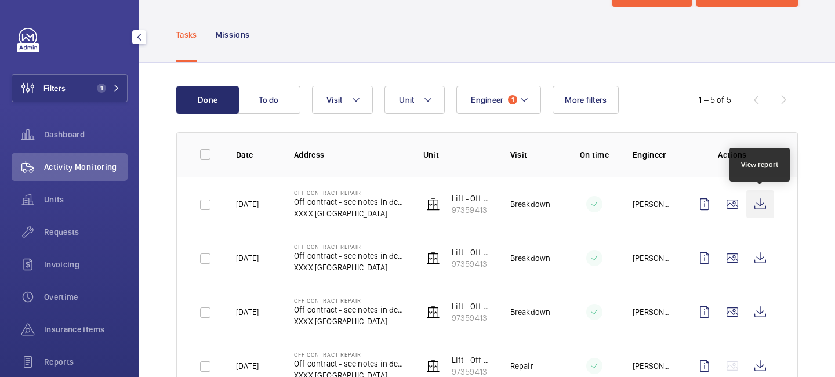
click at [760, 204] on wm-front-icon-button at bounding box center [761, 204] width 28 height 28
